Goal: Task Accomplishment & Management: Manage account settings

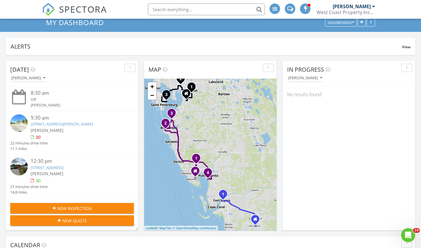
click at [231, 166] on div "1 1 2 3 4 1 2 3 + − [GEOGRAPHIC_DATA] 82, SR 82 65.9 km, 1 h 2 min Head northwe…" at bounding box center [210, 155] width 132 height 152
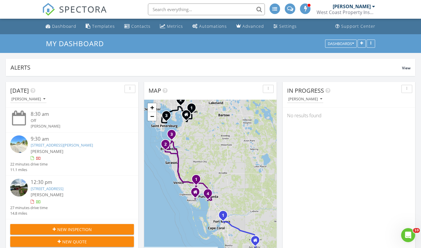
scroll to position [1, 0]
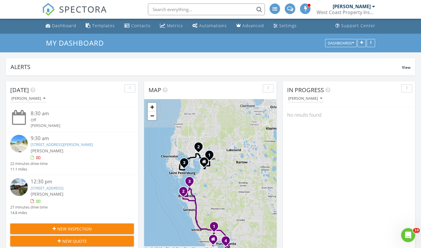
click at [231, 188] on div "1 1 2 3 4 1 2 3 + − [GEOGRAPHIC_DATA] 82, SR 82 65.9 km, 1 h 2 min Head northwe…" at bounding box center [210, 175] width 132 height 152
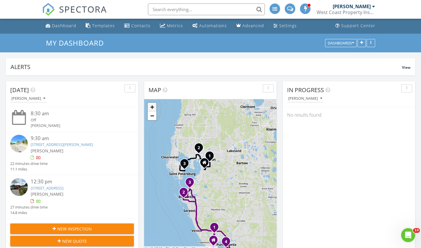
click at [153, 107] on link "+" at bounding box center [152, 107] width 9 height 9
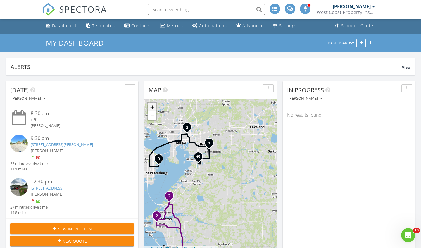
click at [153, 107] on link "+" at bounding box center [152, 107] width 9 height 9
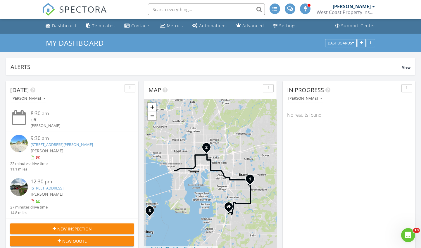
click at [217, 198] on div "1 1 2 3 4 1 2 3 + − [GEOGRAPHIC_DATA] 82, SR 82 65.9 km, 1 h 2 min Head northwe…" at bounding box center [210, 175] width 132 height 152
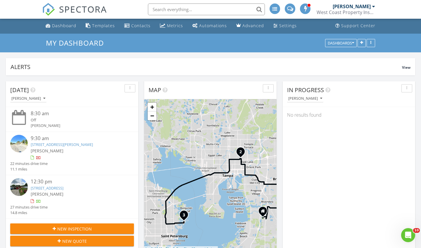
click at [219, 159] on div "1 1 2 3 4 1 2 3 + − [GEOGRAPHIC_DATA] 82, SR 82 65.9 km, 1 h 2 min Head northwe…" at bounding box center [210, 175] width 132 height 152
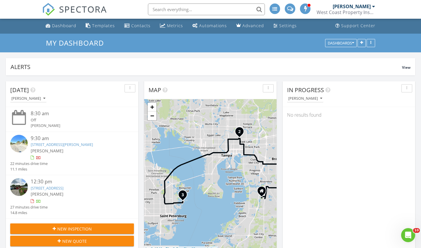
click at [158, 151] on div "1 1 2 3 4 1 2 3 + − [GEOGRAPHIC_DATA] 82, SR 82 65.9 km, 1 h 2 min Head northwe…" at bounding box center [210, 175] width 132 height 152
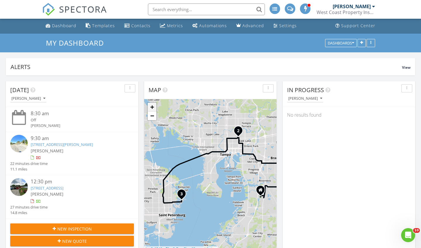
click at [152, 108] on link "+" at bounding box center [152, 107] width 9 height 9
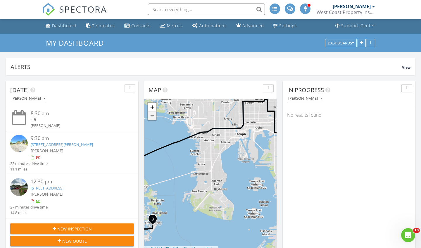
click at [150, 119] on link "−" at bounding box center [152, 115] width 9 height 9
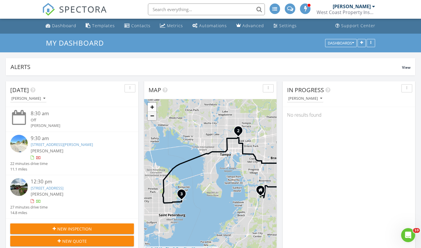
click at [150, 119] on link "−" at bounding box center [152, 115] width 9 height 9
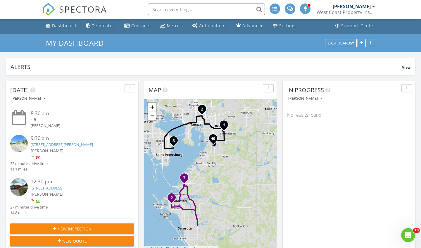
click at [201, 140] on div "1 1 2 3 4 1 2 3 + − FL 82, SR 82 65.9 km, 1 h 2 min Head northwest on Corrado W…" at bounding box center [210, 175] width 132 height 152
click at [151, 106] on link "+" at bounding box center [152, 107] width 9 height 9
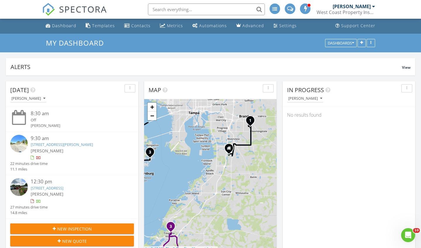
click at [245, 202] on div "1 1 2 3 4 1 2 3 + − FL 82, SR 82 65.9 km, 1 h 2 min Head northwest on Corrado W…" at bounding box center [210, 175] width 132 height 152
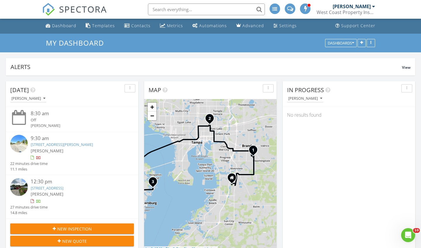
click at [240, 208] on div "1 1 2 3 4 1 2 3 + − FL 82, SR 82 65.9 km, 1 h 2 min Head northwest on Corrado W…" at bounding box center [210, 175] width 132 height 152
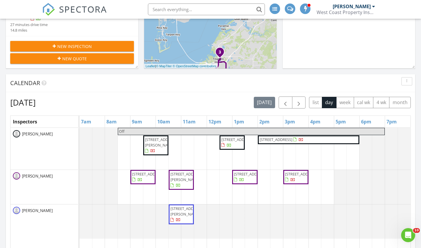
scroll to position [184, 0]
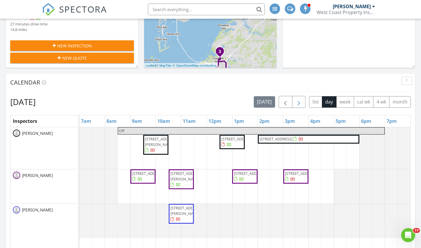
click at [298, 105] on span "button" at bounding box center [298, 102] width 7 height 7
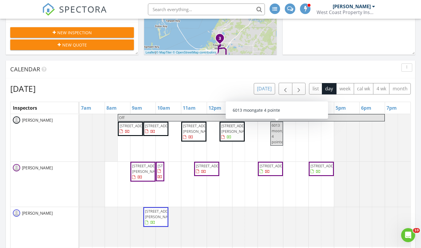
scroll to position [197, 0]
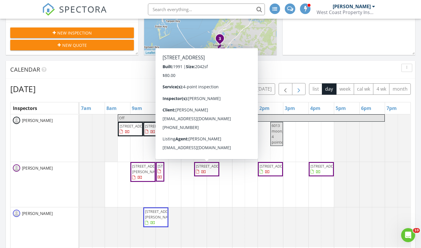
click at [301, 90] on span "button" at bounding box center [298, 89] width 7 height 7
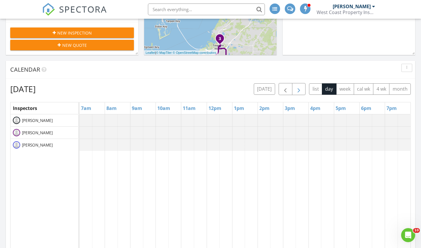
click at [301, 90] on span "button" at bounding box center [298, 89] width 7 height 7
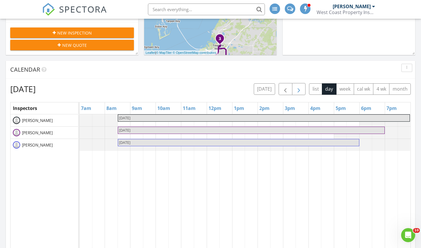
click at [301, 90] on span "button" at bounding box center [298, 89] width 7 height 7
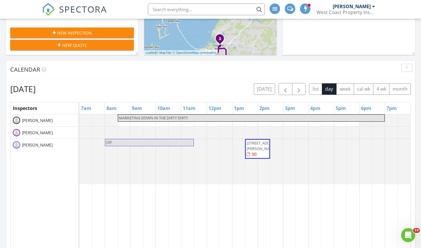
click at [300, 92] on span "button" at bounding box center [298, 89] width 7 height 7
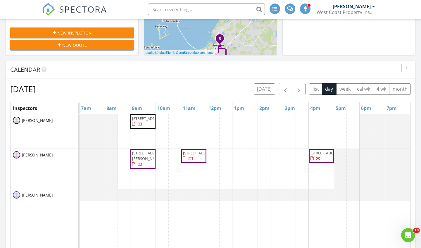
click at [300, 92] on span "button" at bounding box center [298, 89] width 7 height 7
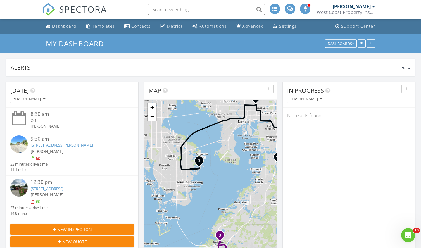
scroll to position [0, 0]
click at [62, 29] on div "Dashboard" at bounding box center [64, 26] width 24 height 6
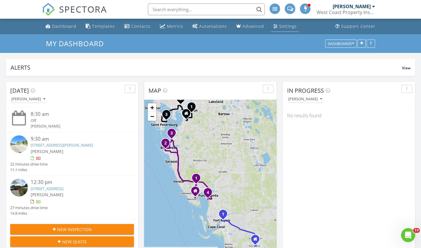
click at [285, 25] on div "Settings" at bounding box center [288, 26] width 18 height 6
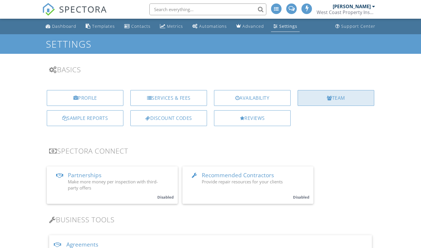
click at [336, 100] on div "Team" at bounding box center [336, 98] width 77 height 16
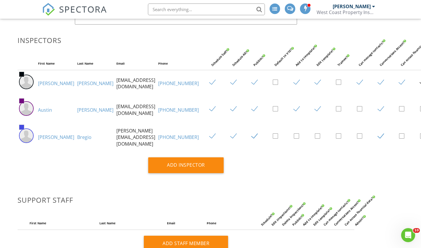
scroll to position [92, 24]
click at [357, 113] on label at bounding box center [362, 109] width 10 height 7
click at [357, 112] on input "checkbox" at bounding box center [359, 110] width 4 height 4
click at [357, 113] on label at bounding box center [362, 109] width 10 height 7
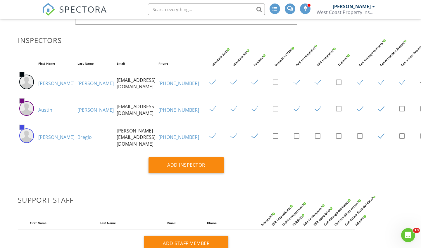
checkbox input "false"
click at [378, 140] on label at bounding box center [383, 136] width 10 height 7
checkbox input "false"
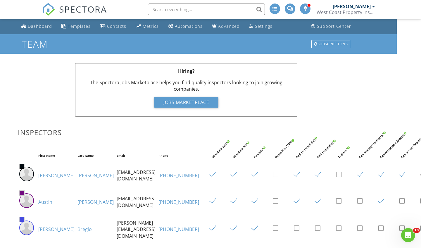
scroll to position [0, 24]
click at [168, 100] on div "Jobs Marketplace" at bounding box center [186, 102] width 64 height 11
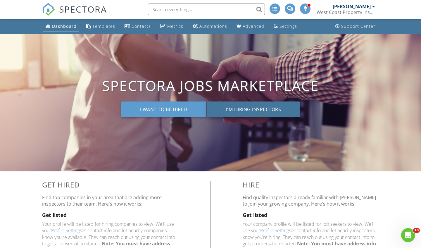
click at [233, 110] on button "I'm hiring inspectors" at bounding box center [253, 109] width 93 height 16
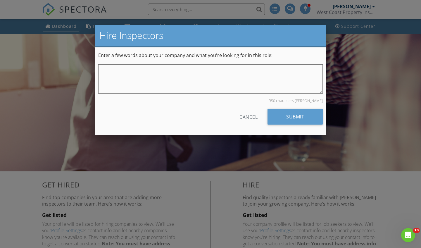
click at [247, 116] on div "Cancel" at bounding box center [249, 116] width 18 height 11
